Goal: Task Accomplishment & Management: Use online tool/utility

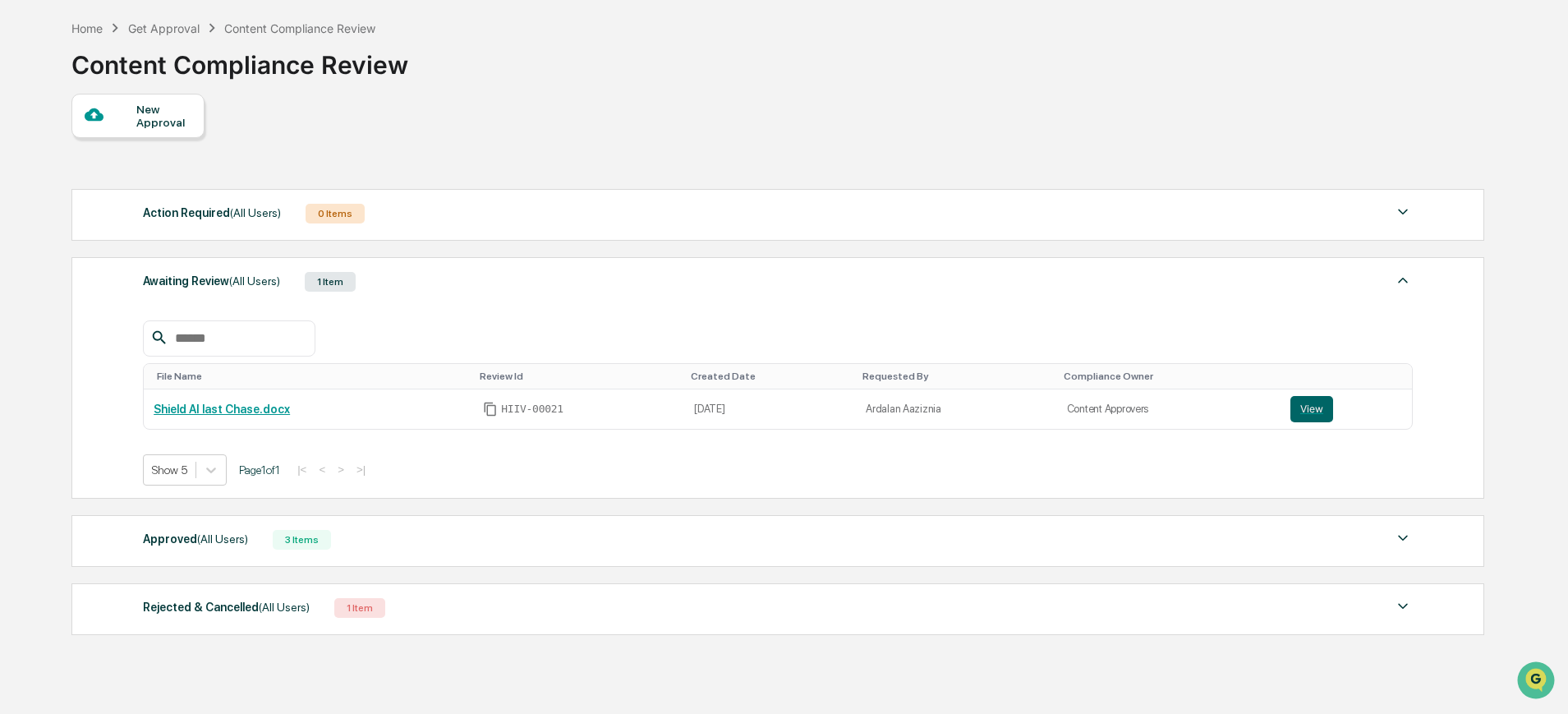
scroll to position [69, 0]
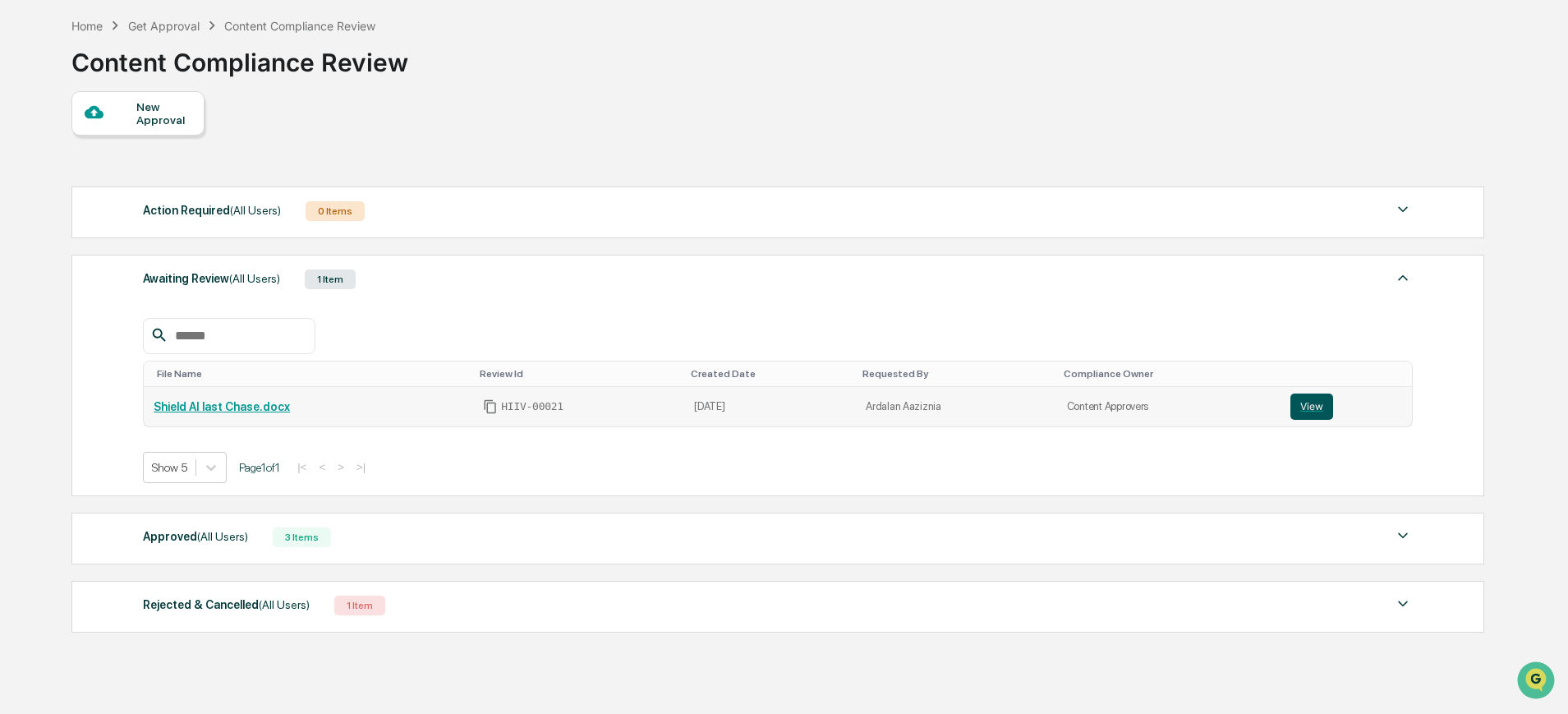
click at [1314, 412] on button "View" at bounding box center [1311, 407] width 43 height 27
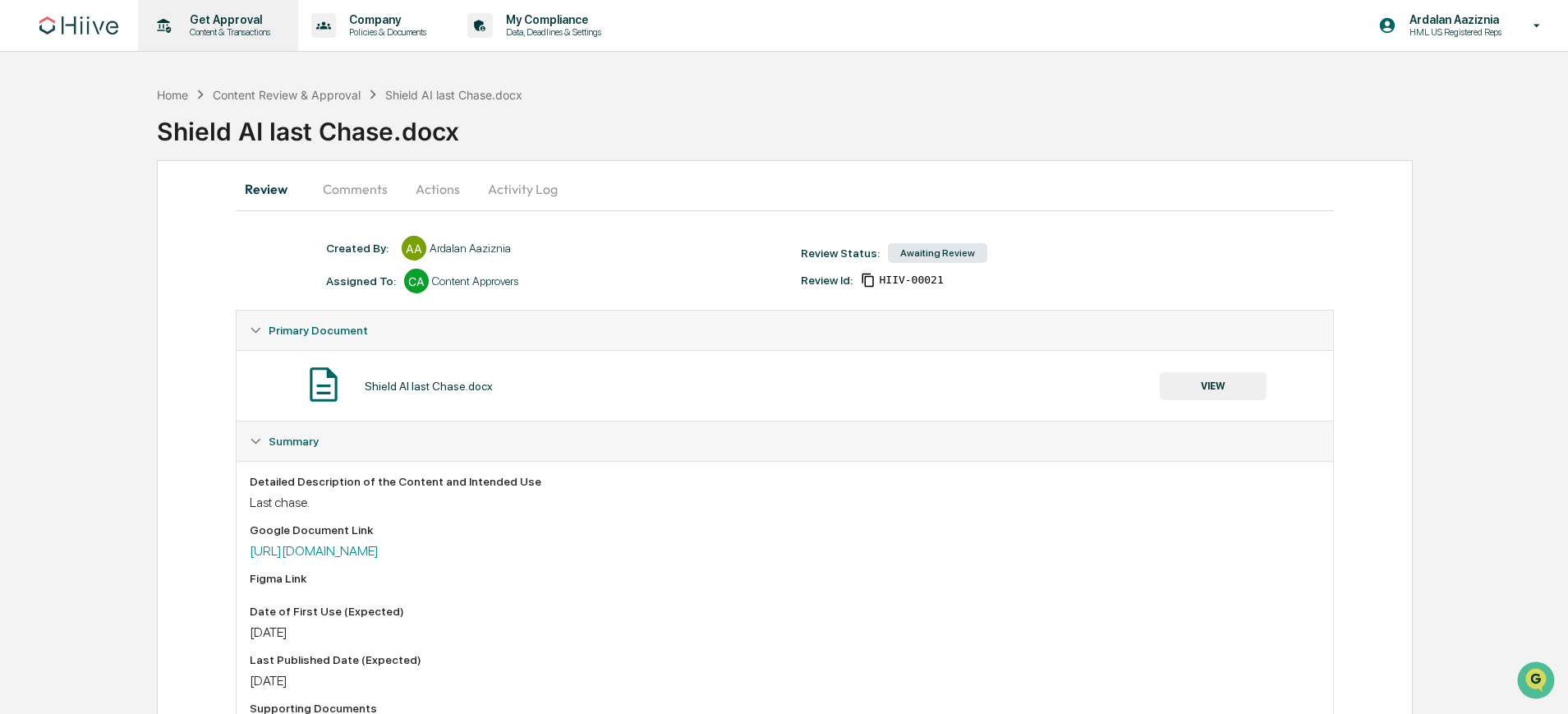
click at [211, 22] on p "Get Approval" at bounding box center [227, 20] width 102 height 13
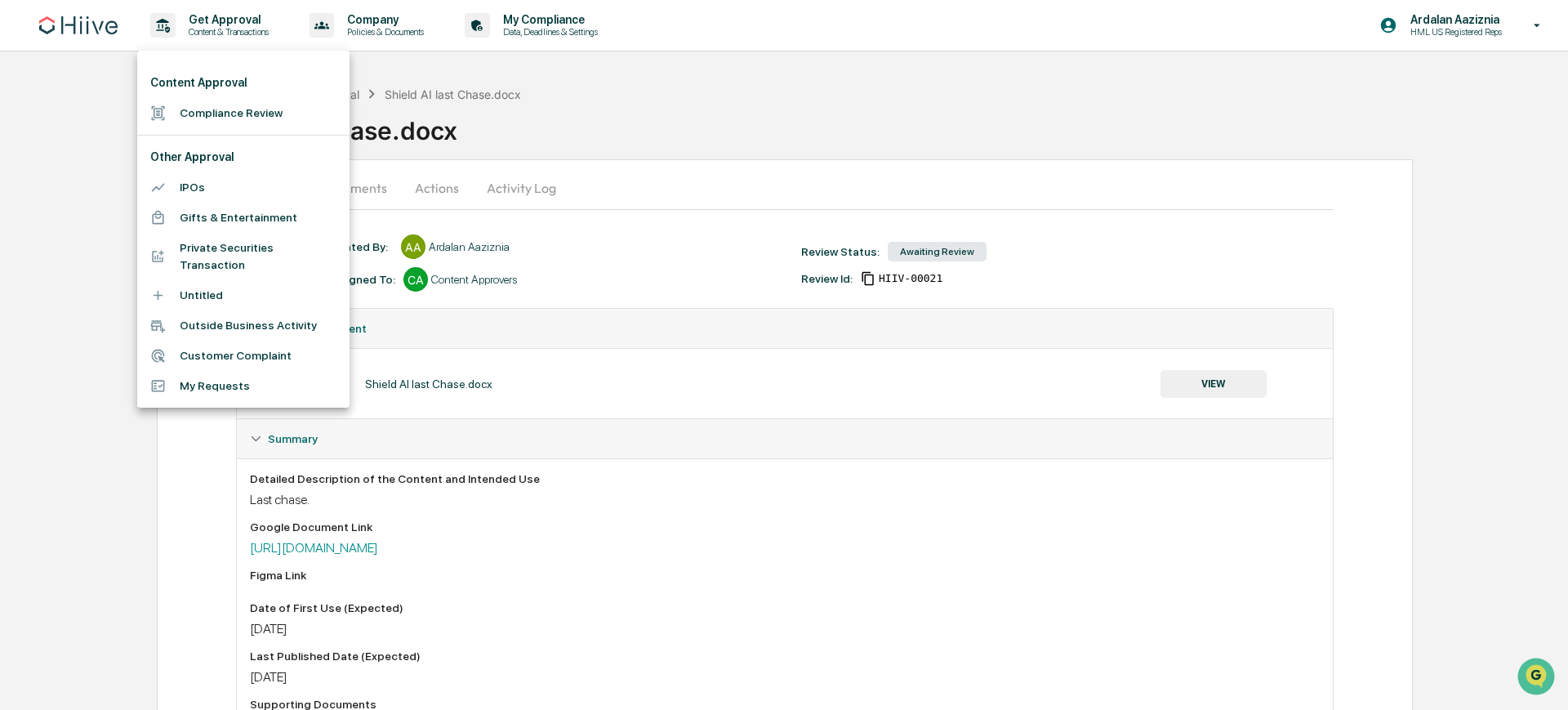
click at [180, 24] on div at bounding box center [784, 355] width 1568 height 710
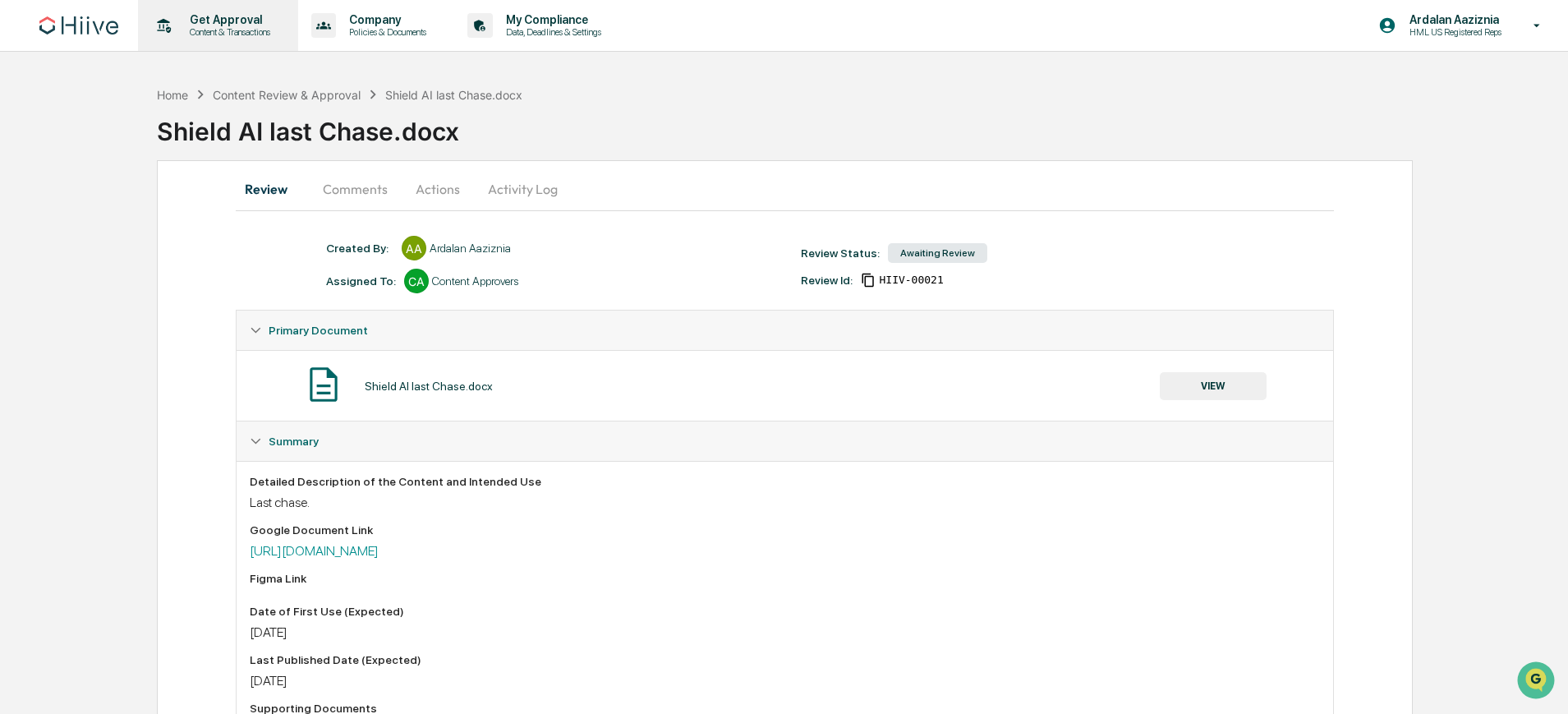
click at [217, 32] on p "Content & Transactions" at bounding box center [227, 32] width 102 height 11
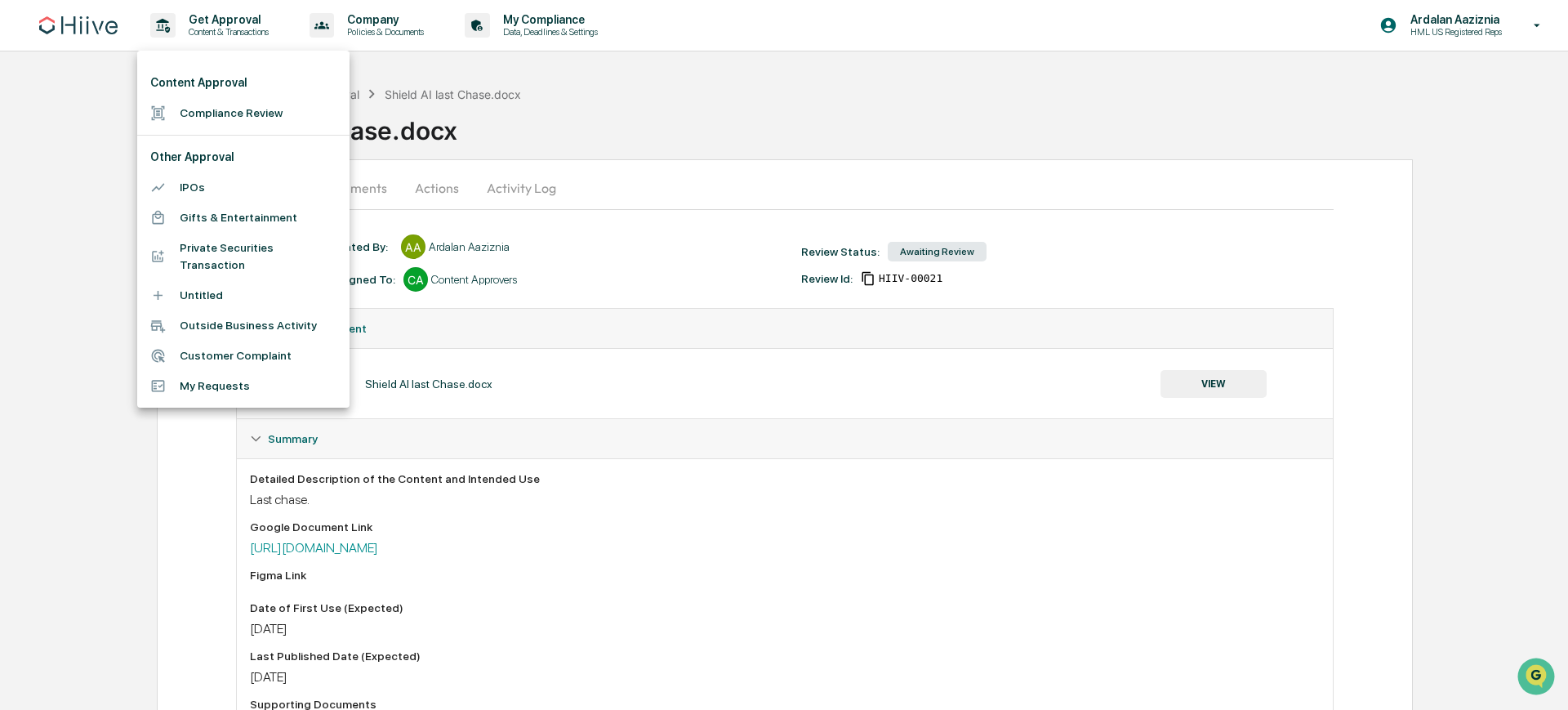
click at [205, 111] on li "Compliance Review" at bounding box center [243, 113] width 212 height 30
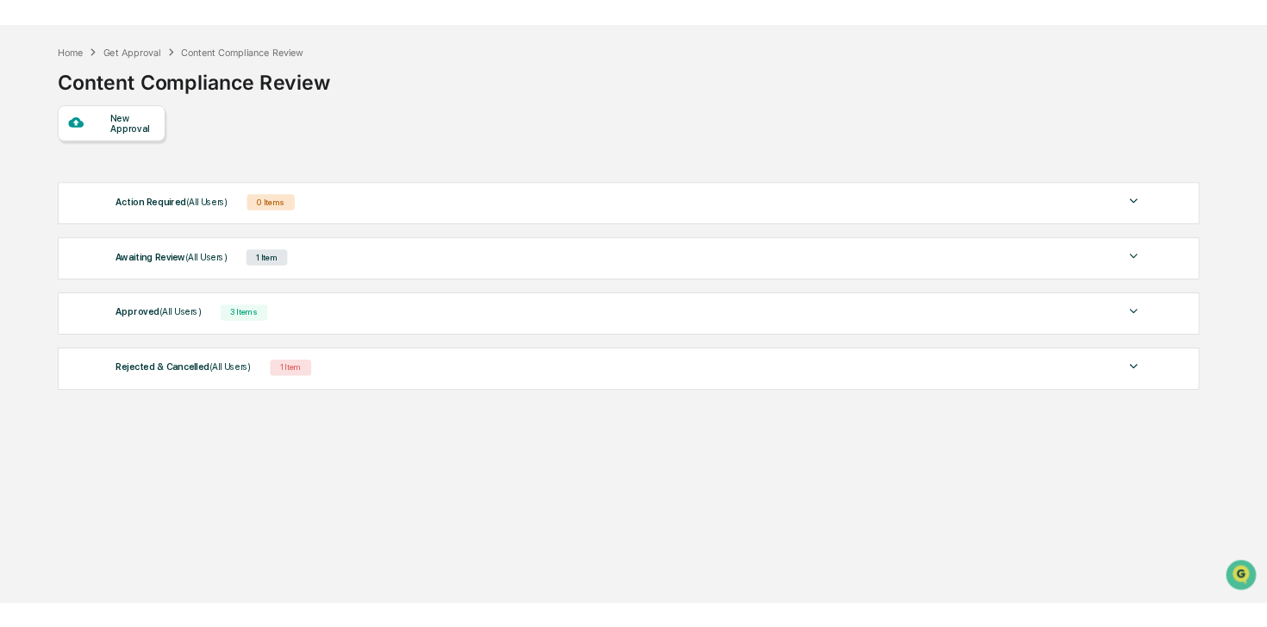
scroll to position [82, 0]
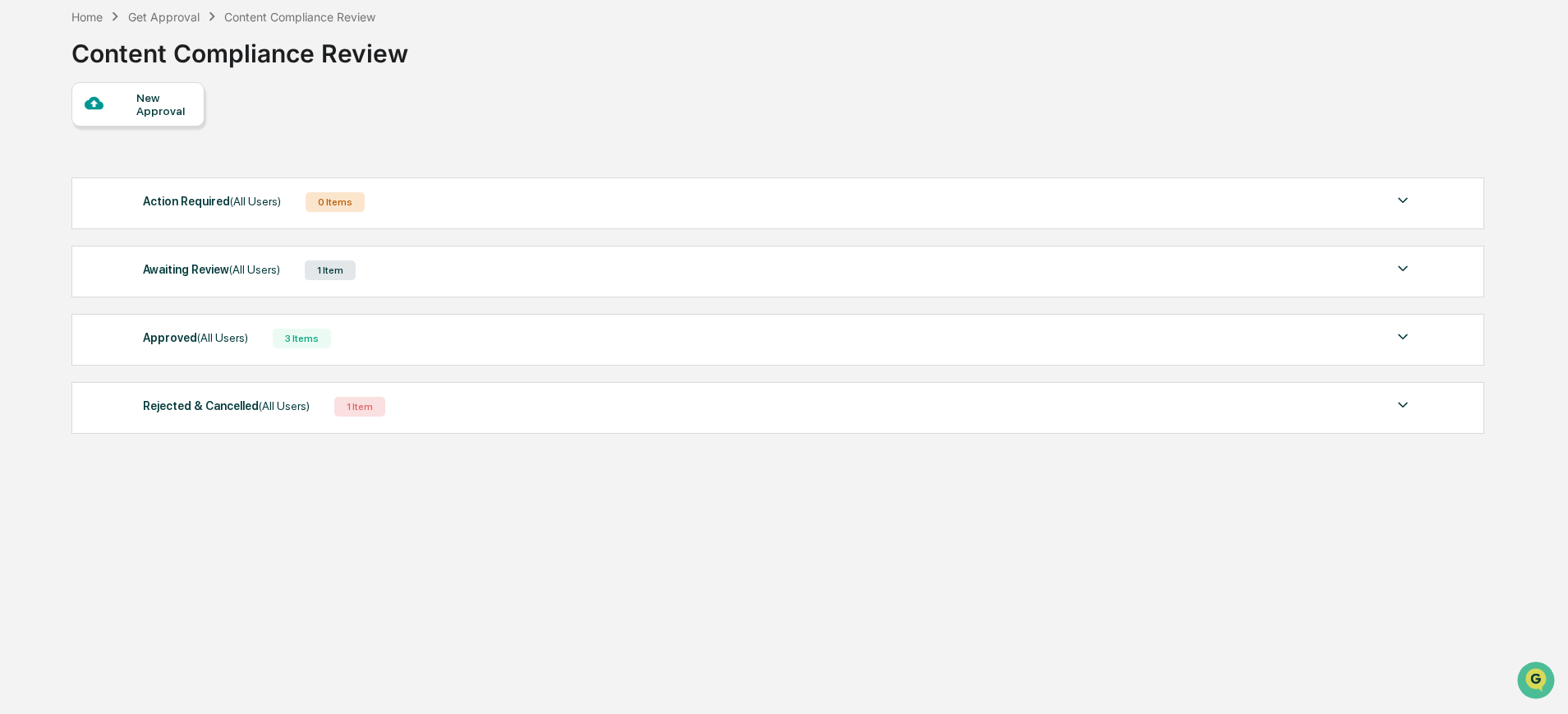
click at [550, 265] on div "Awaiting Review (All Users) 1 Item" at bounding box center [777, 271] width 1270 height 23
